Goal: Task Accomplishment & Management: Manage account settings

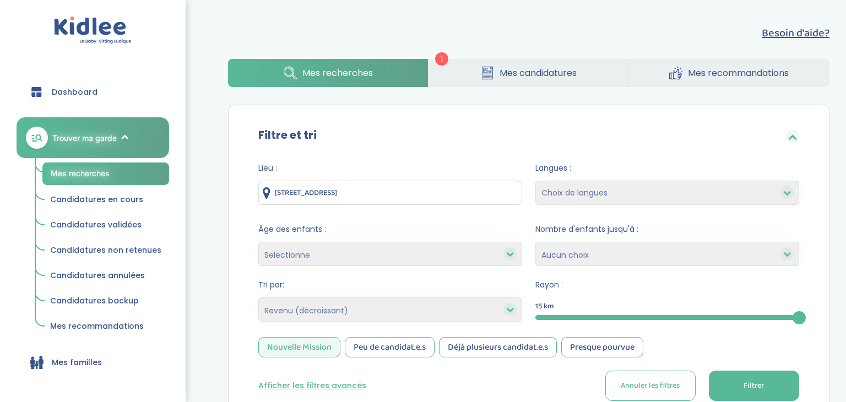
select select "salary_desc"
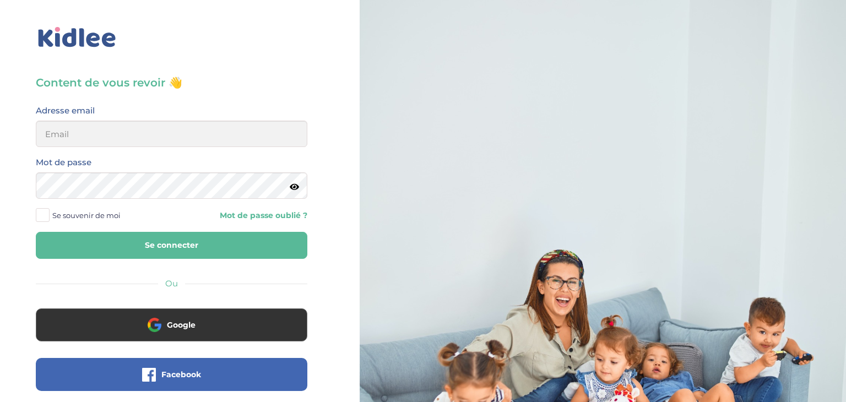
type input "sarrakedjbour@gmail.com"
click at [144, 252] on button "Se connecter" at bounding box center [171, 245] width 271 height 27
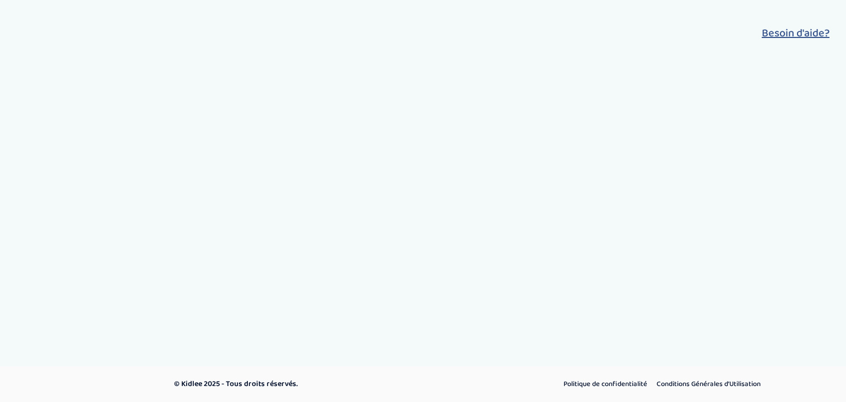
select select "salary_desc"
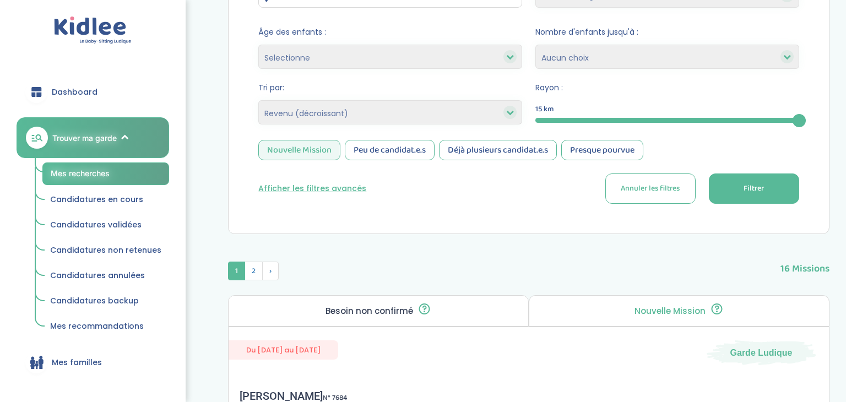
scroll to position [203, 0]
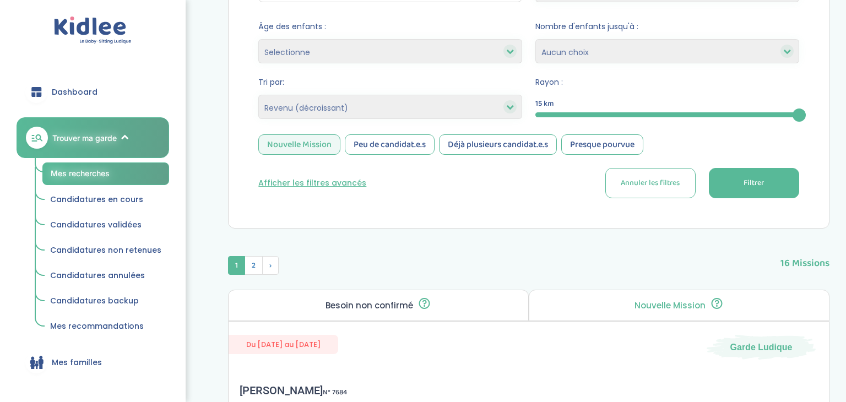
click at [750, 190] on button "Filtrer" at bounding box center [753, 183] width 90 height 30
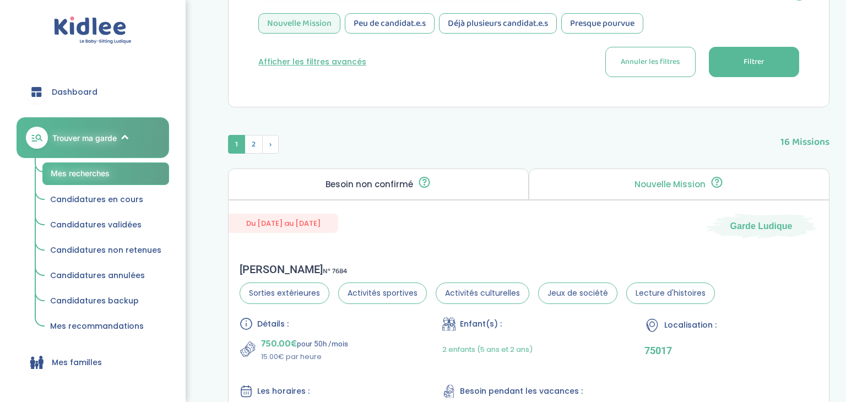
scroll to position [0, 0]
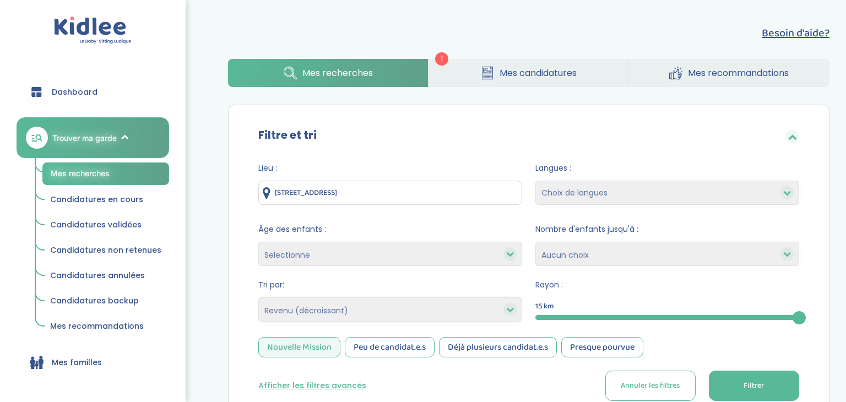
click at [536, 79] on span "Mes candidatures" at bounding box center [537, 73] width 77 height 14
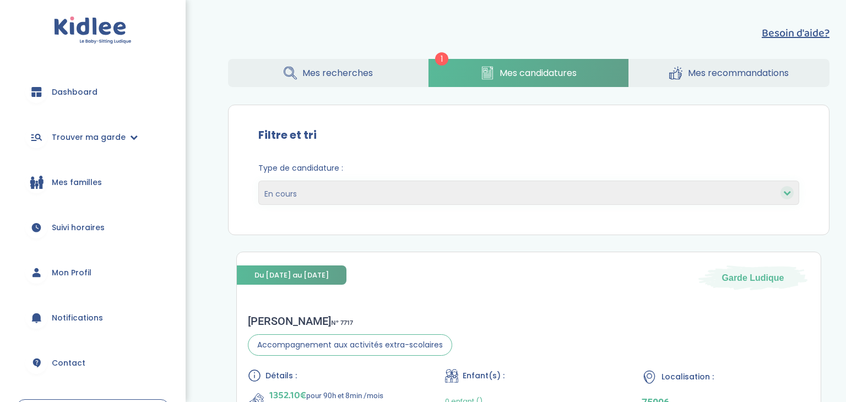
click at [788, 194] on icon at bounding box center [787, 193] width 8 height 8
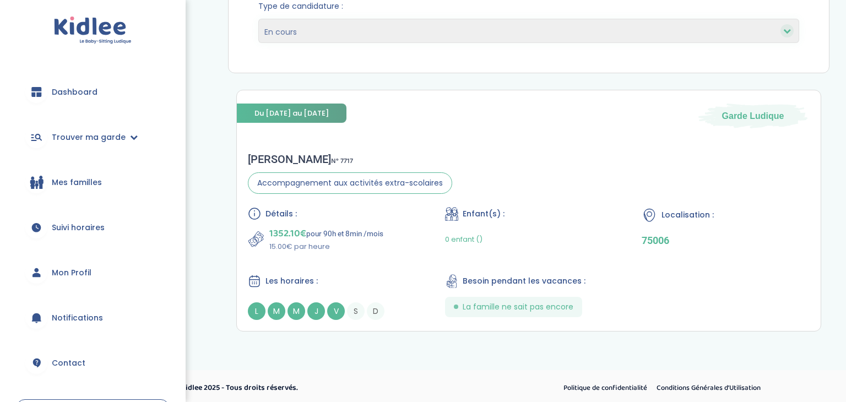
scroll to position [165, 0]
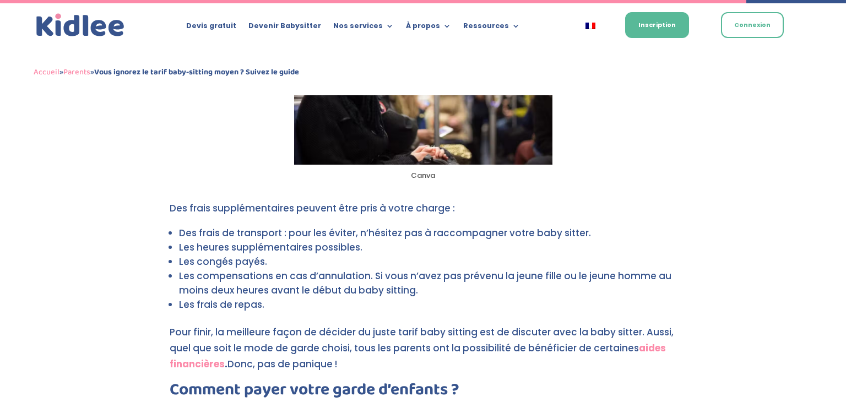
scroll to position [2539, 0]
